Goal: Task Accomplishment & Management: Complete application form

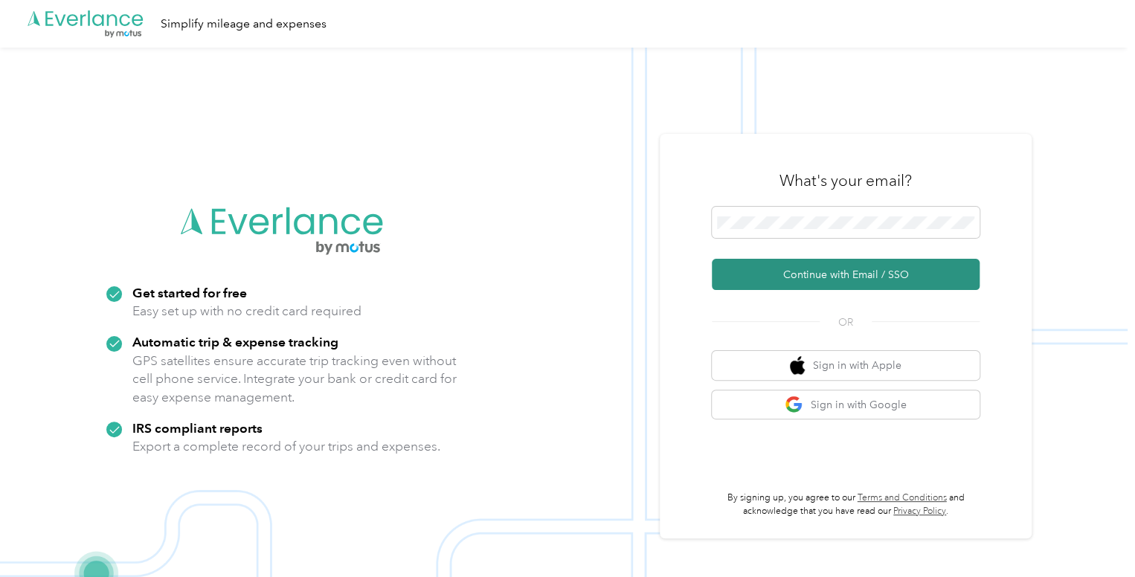
click at [847, 278] on button "Continue with Email / SSO" at bounding box center [846, 274] width 268 height 31
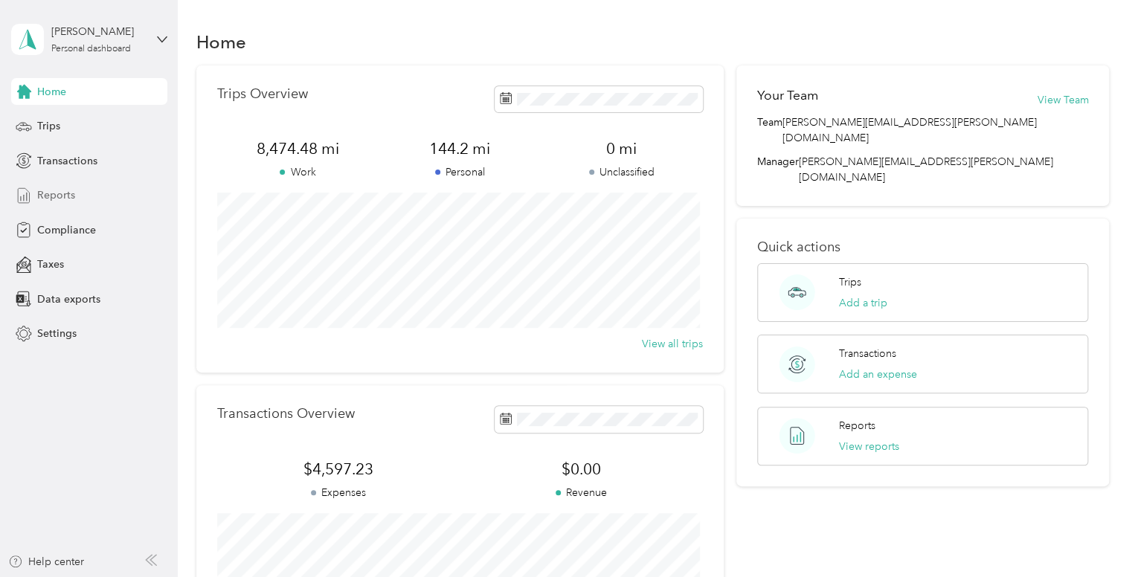
click at [105, 202] on div "Reports" at bounding box center [89, 195] width 156 height 27
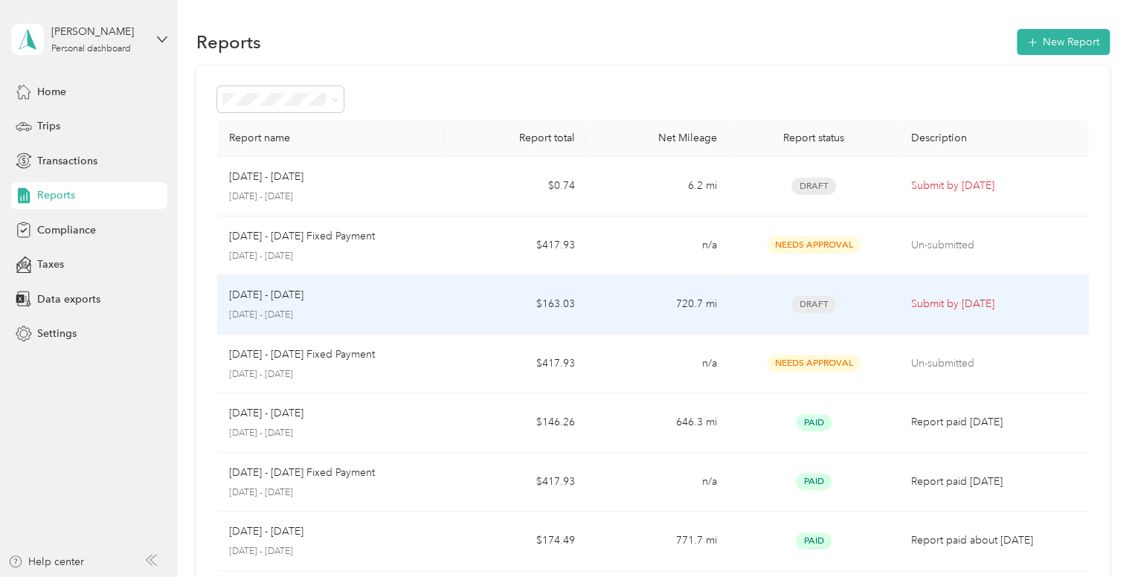
click at [277, 294] on p "[DATE] - [DATE]" at bounding box center [266, 295] width 74 height 16
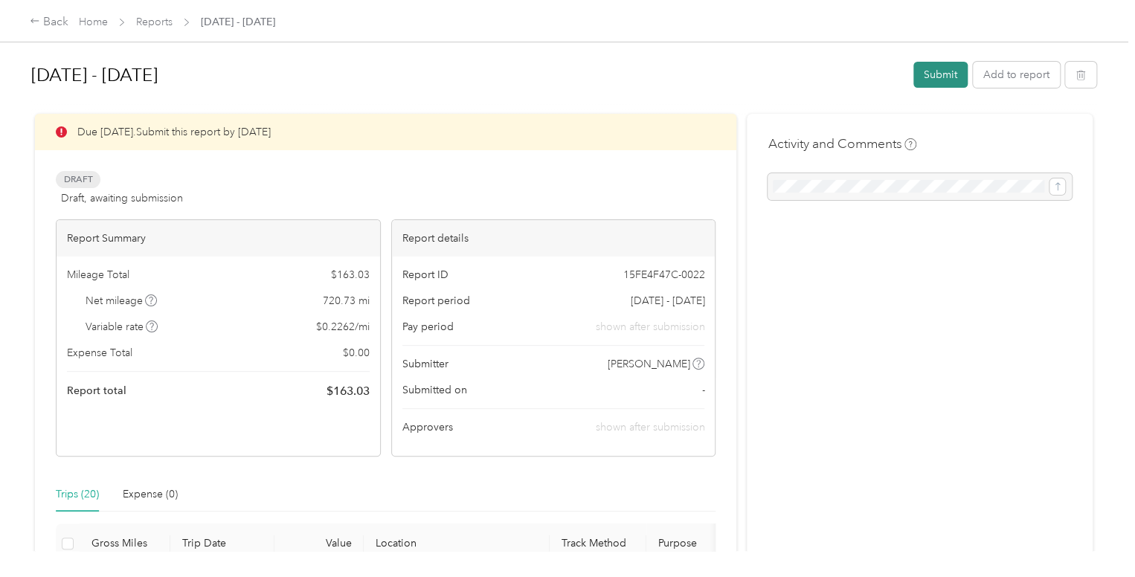
click at [946, 71] on button "Submit" at bounding box center [940, 75] width 54 height 26
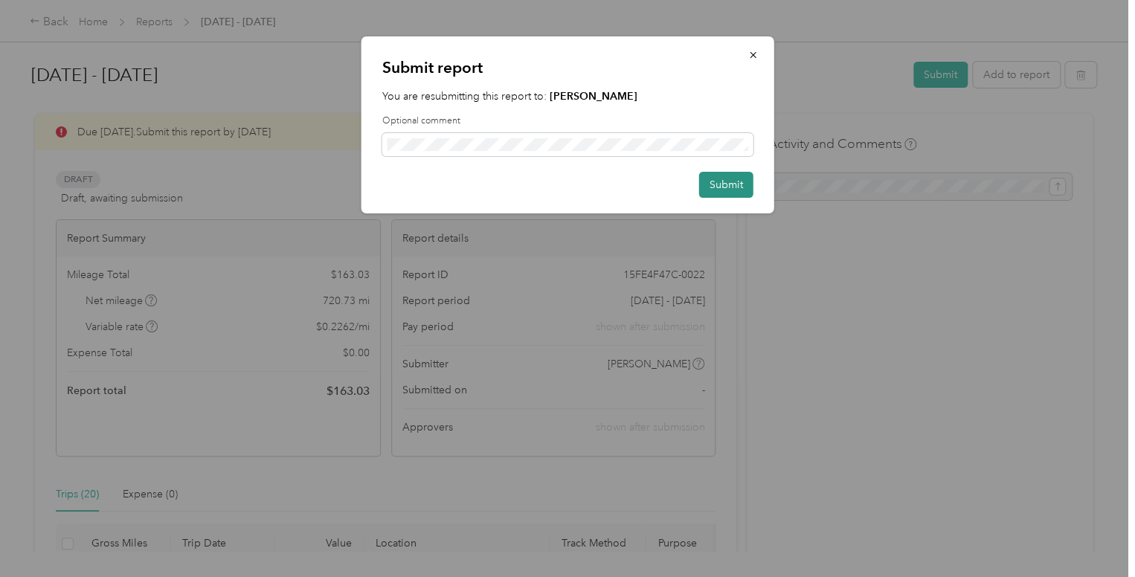
click at [730, 179] on button "Submit" at bounding box center [726, 185] width 54 height 26
